Goal: Navigation & Orientation: Find specific page/section

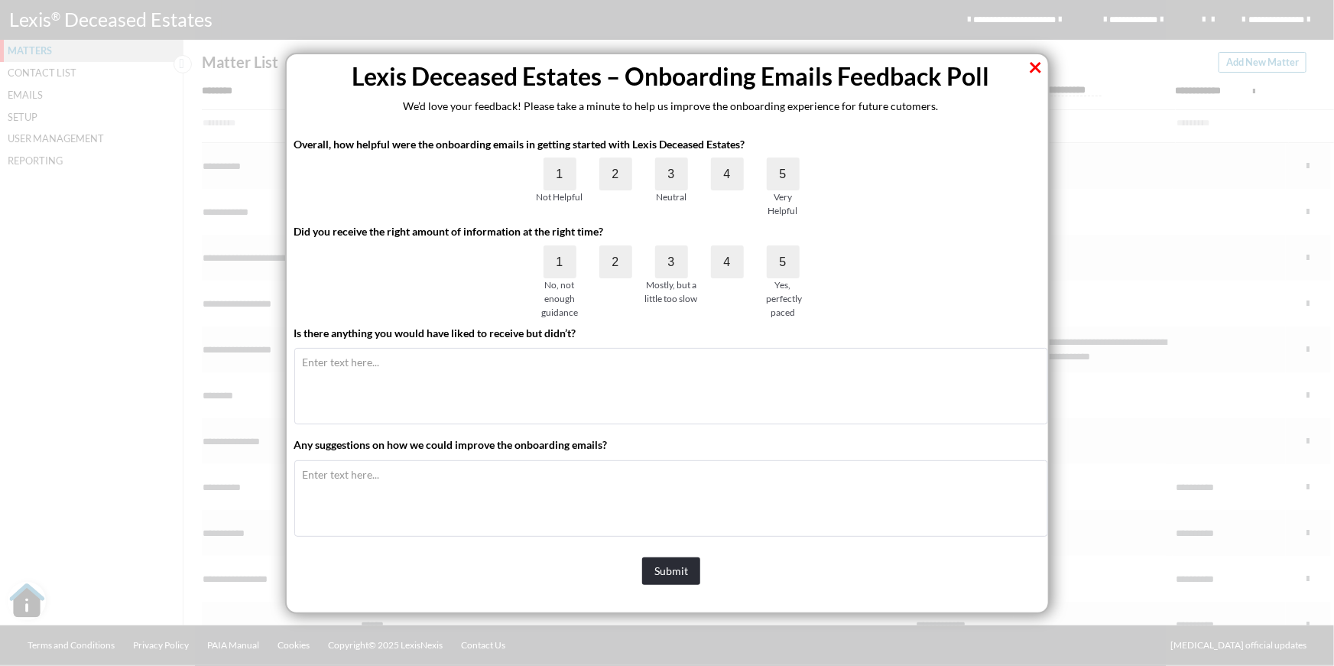
click at [1035, 70] on button "×" at bounding box center [1036, 66] width 15 height 24
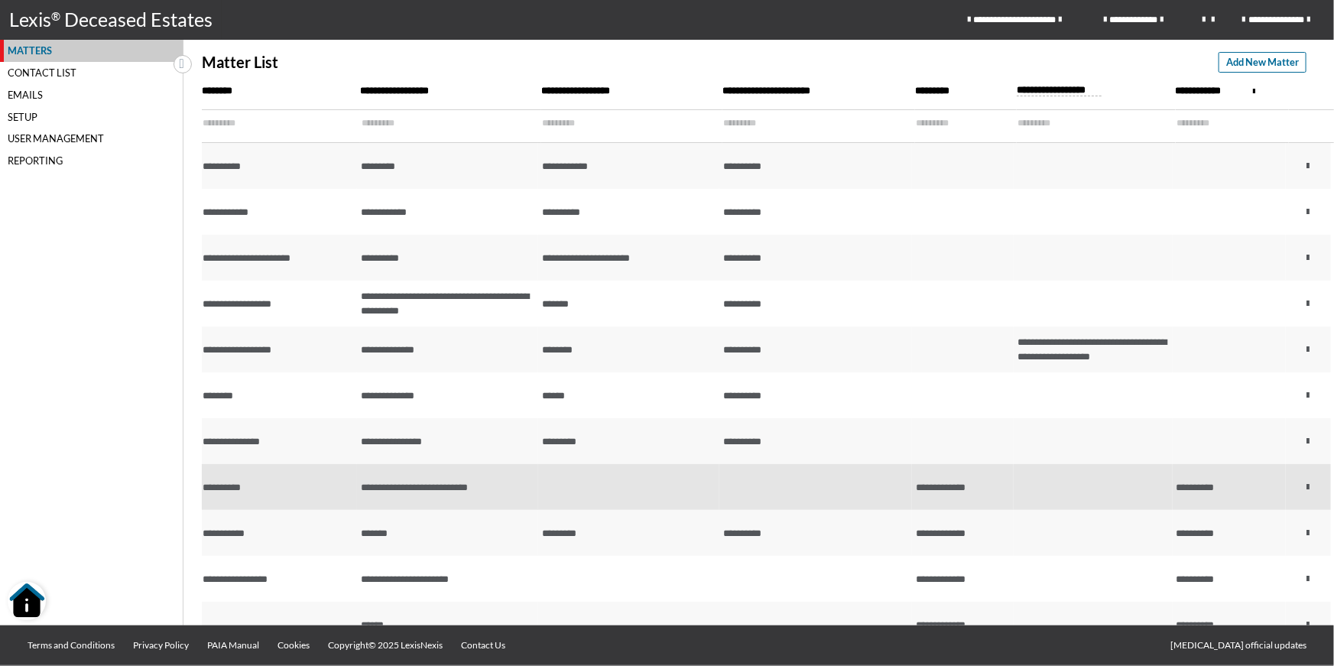
click at [629, 486] on td at bounding box center [628, 487] width 181 height 46
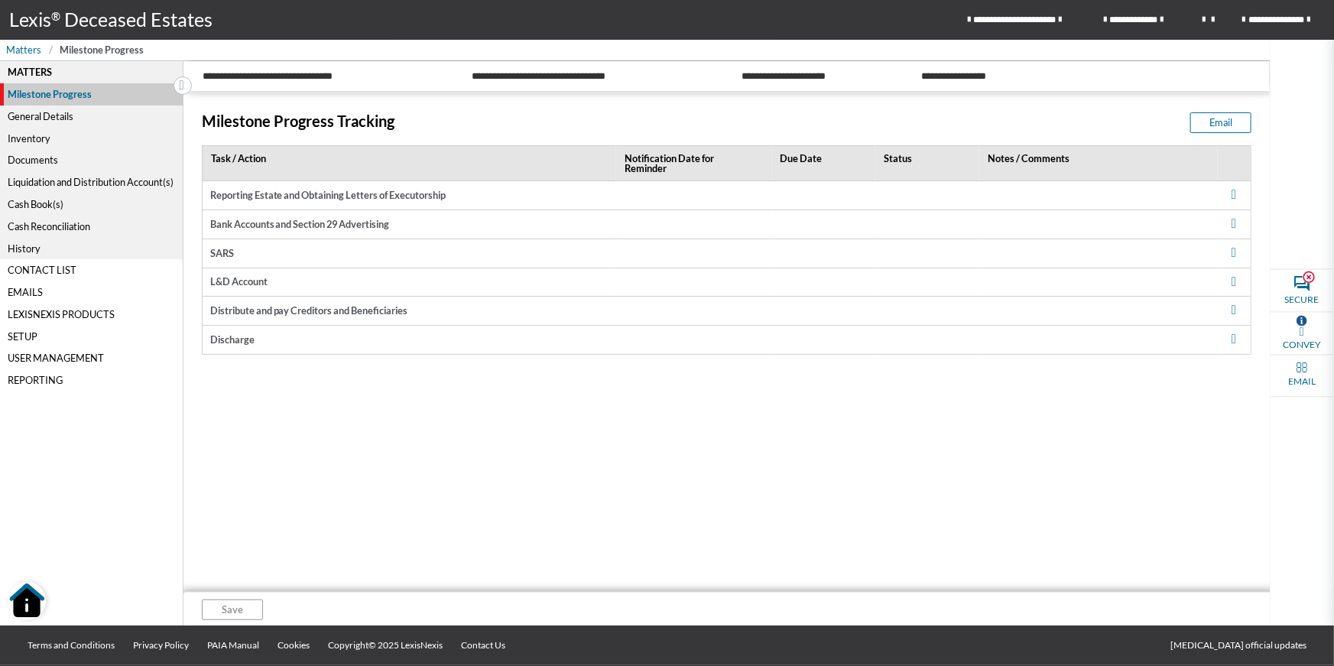
click at [99, 27] on link "Lexis ® Deceased Estates" at bounding box center [111, 20] width 222 height 40
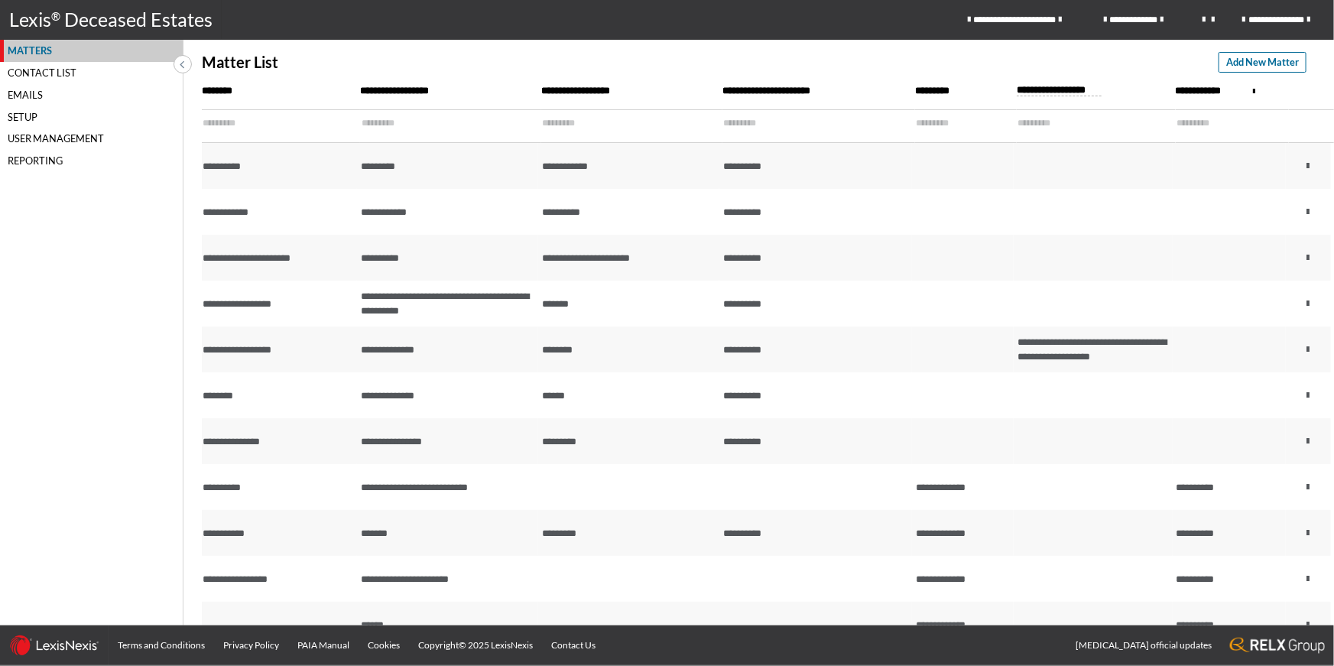
click at [51, 164] on div "Reporting" at bounding box center [91, 161] width 183 height 22
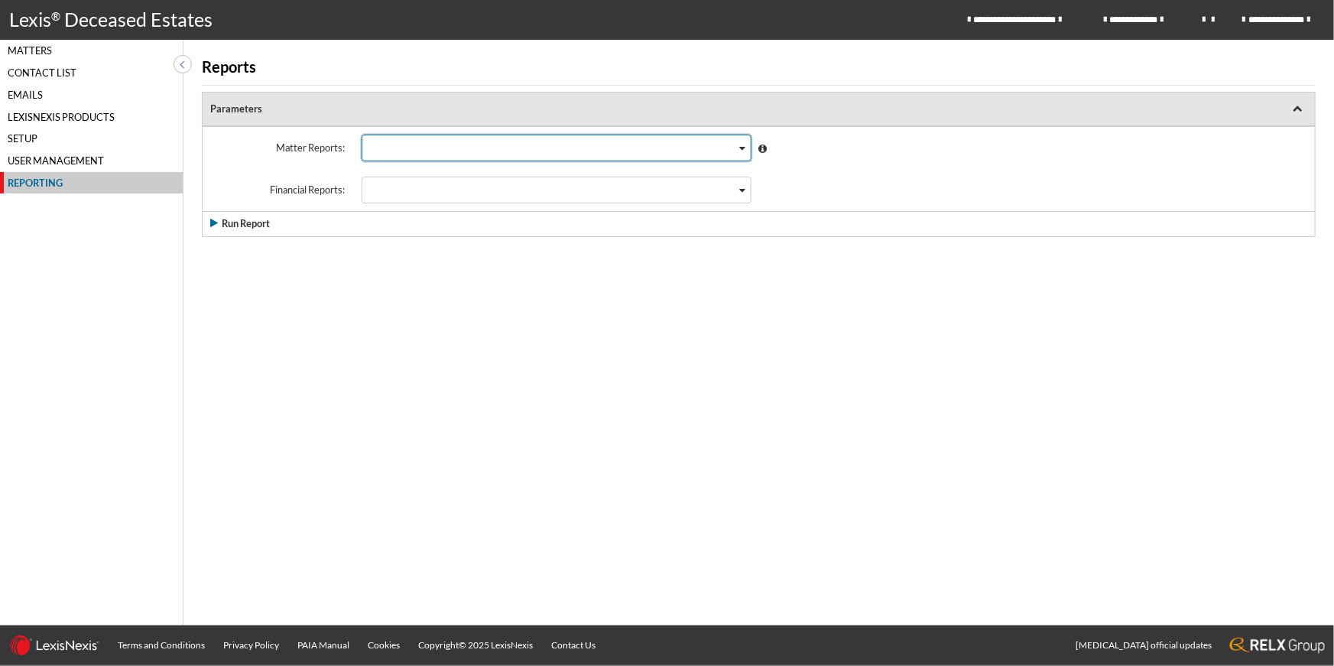
click at [738, 146] on div "Loading..." at bounding box center [743, 146] width 15 height 22
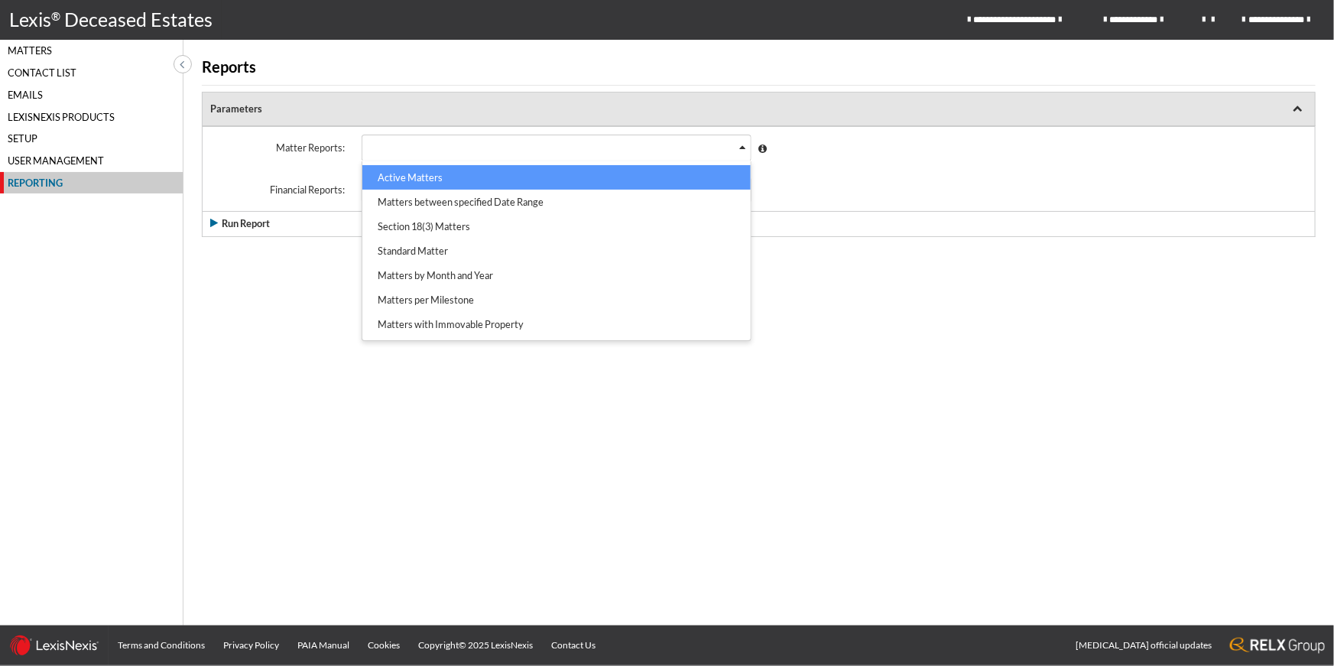
click at [634, 179] on li "Active Matters" at bounding box center [556, 177] width 388 height 24
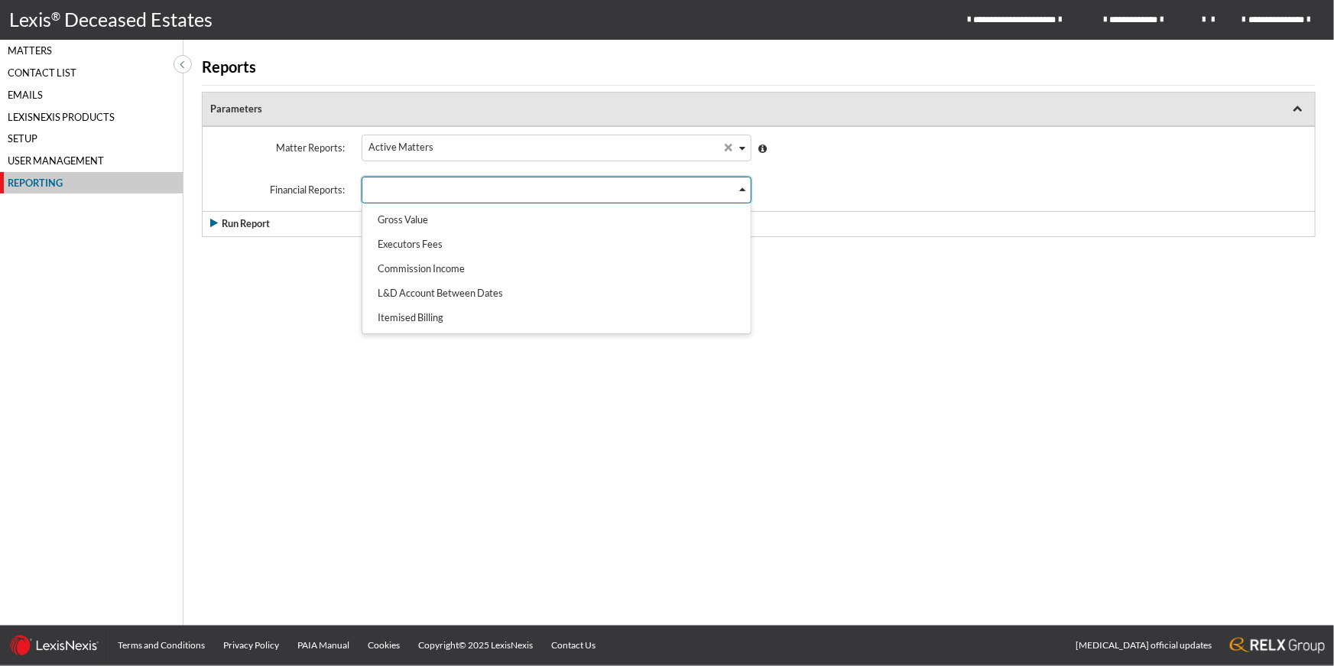
click at [646, 187] on div "Search for option" at bounding box center [548, 188] width 373 height 22
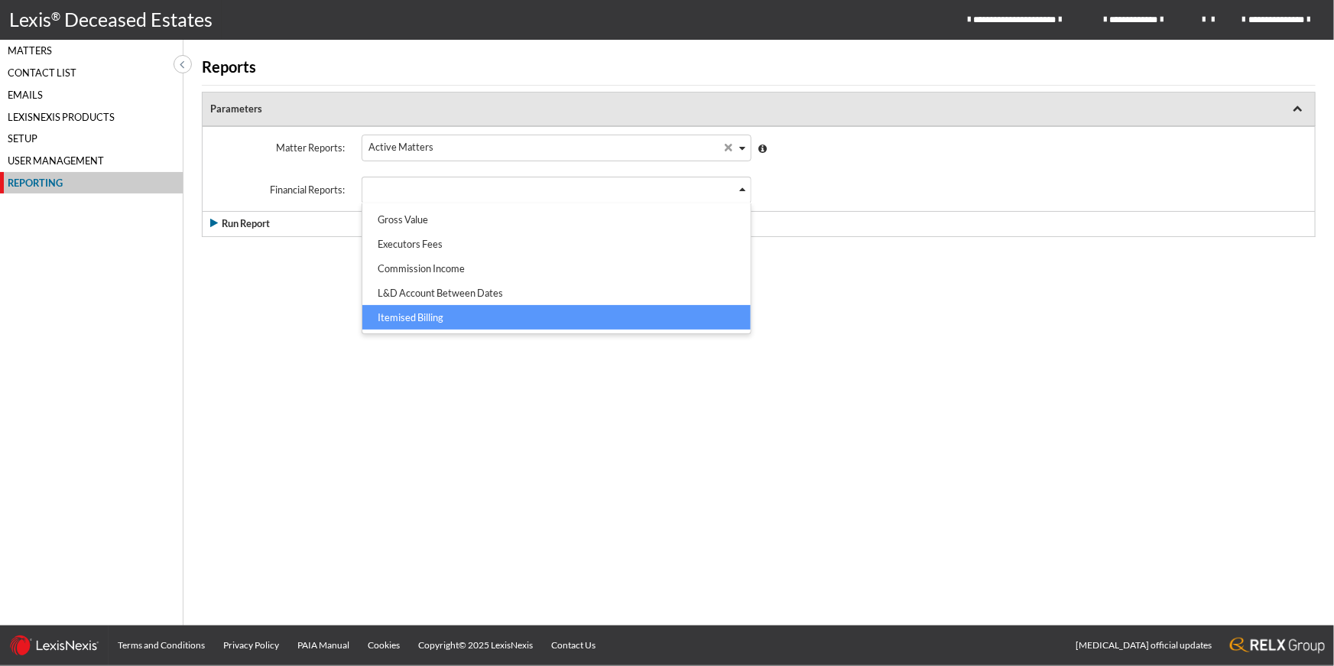
click at [401, 322] on li "Itemised Billing" at bounding box center [556, 317] width 388 height 24
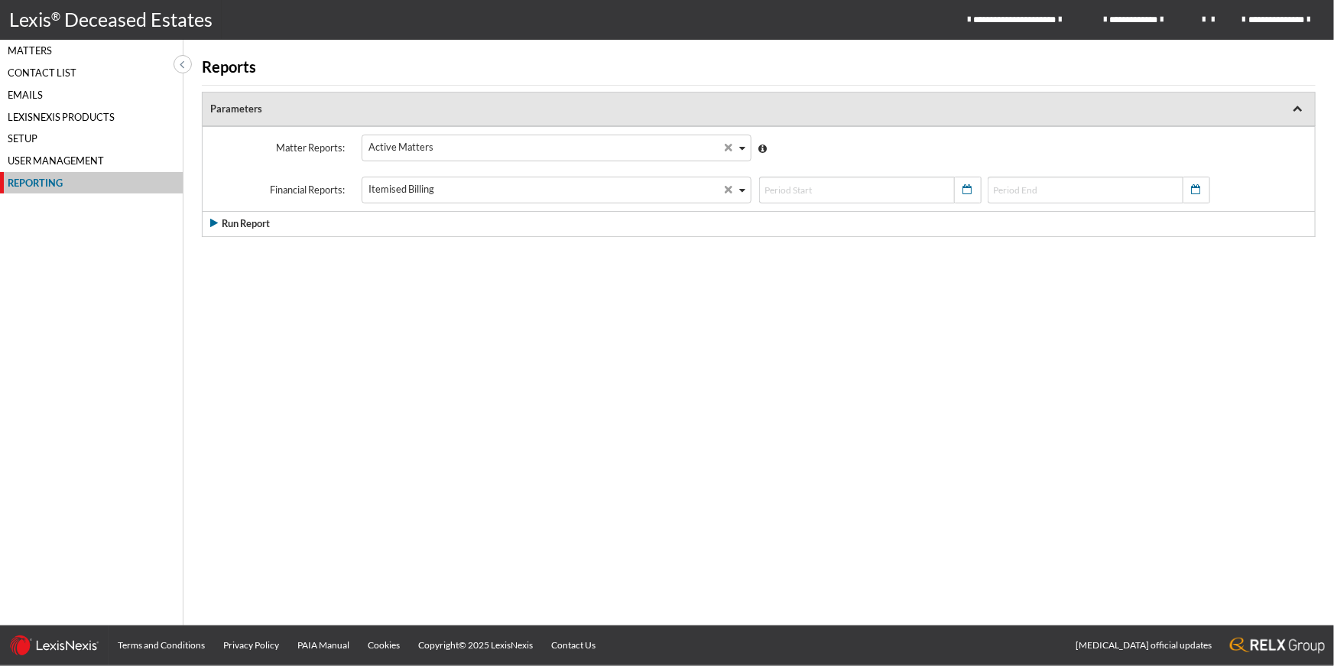
click at [184, 69] on icon at bounding box center [182, 63] width 5 height 13
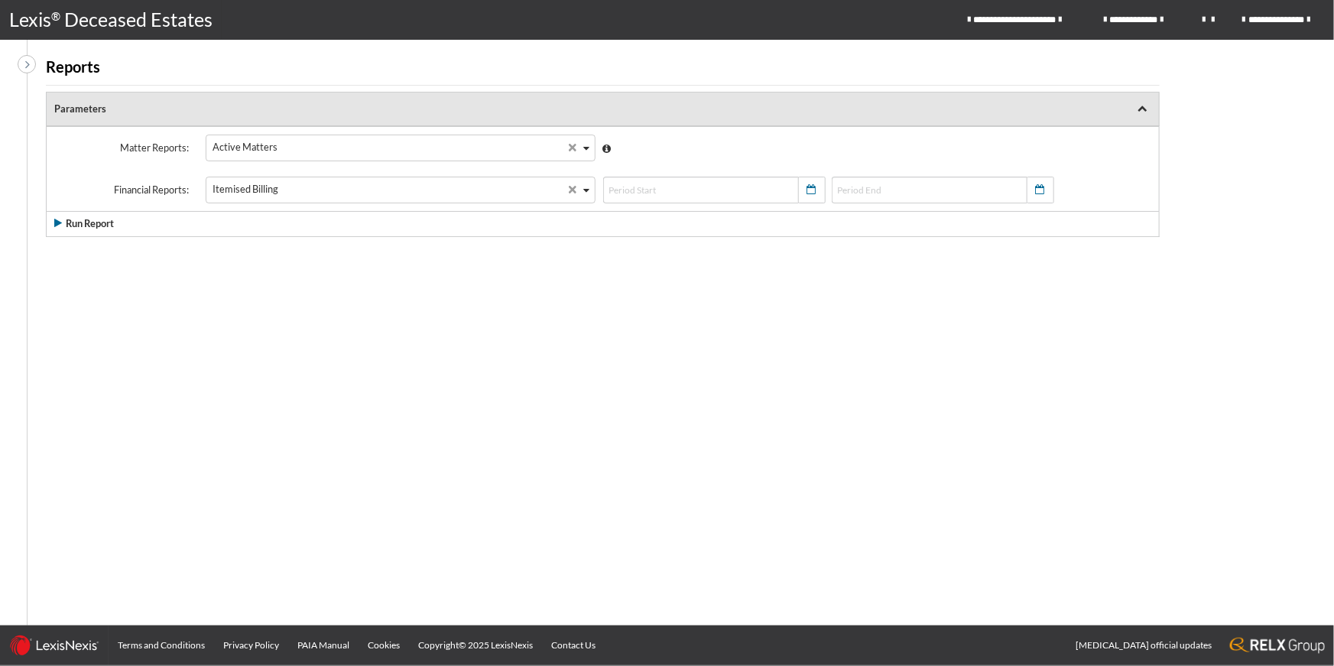
click at [24, 65] on span at bounding box center [27, 63] width 18 height 18
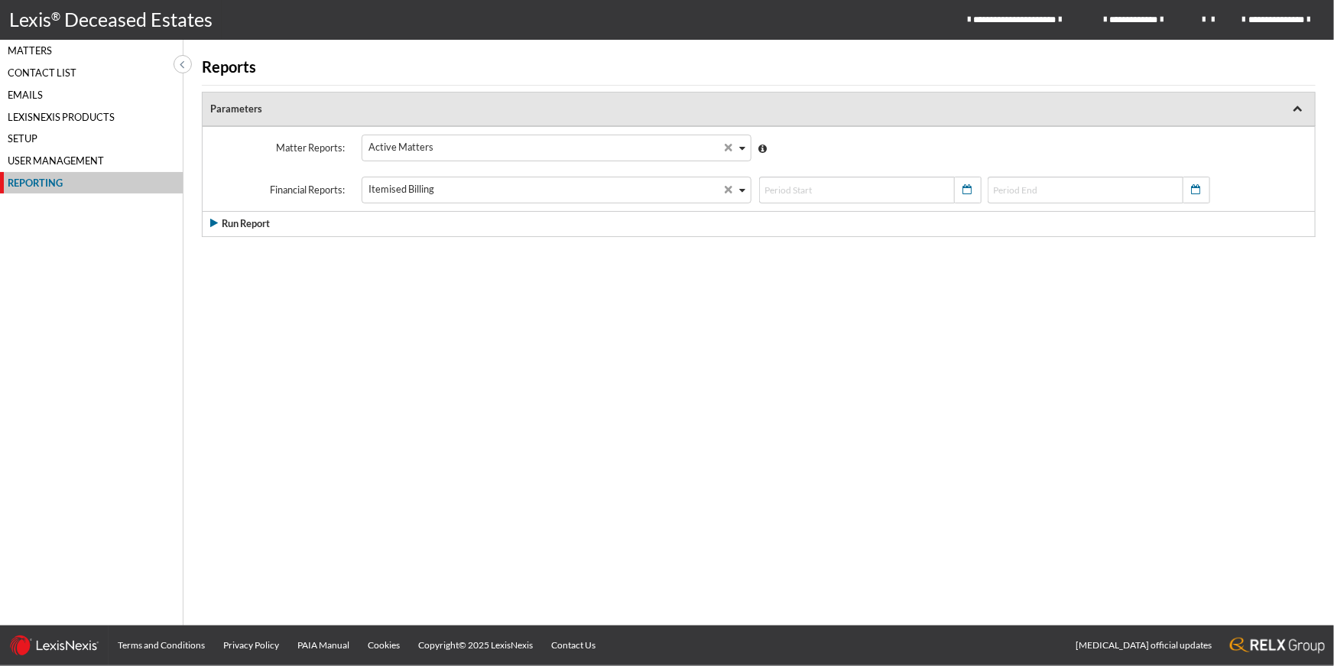
click at [32, 50] on div "Matters" at bounding box center [91, 51] width 183 height 22
